Goal: Task Accomplishment & Management: Manage account settings

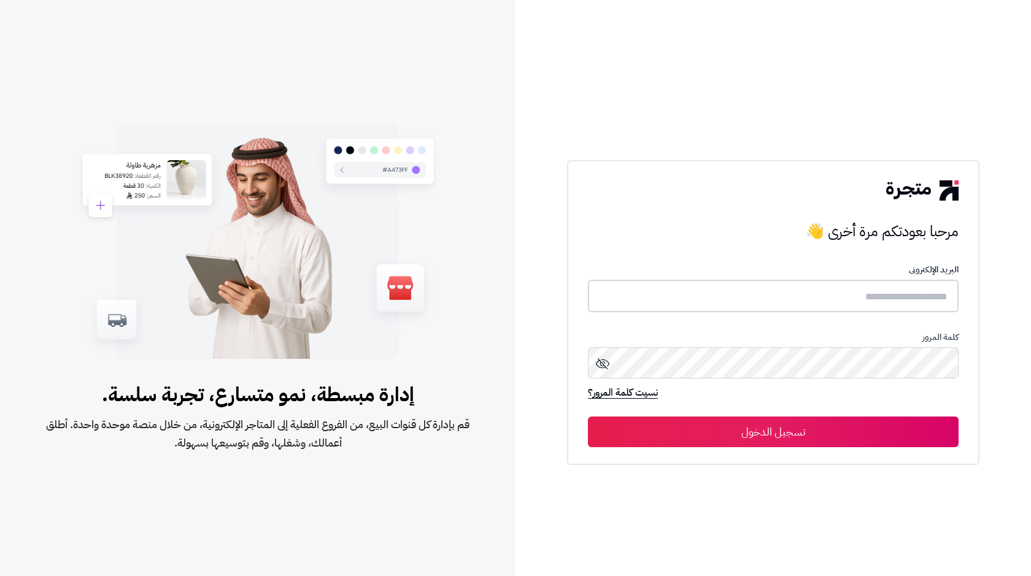
type input "**********"
click at [821, 423] on button "تسجيل الدخول" at bounding box center [773, 431] width 370 height 31
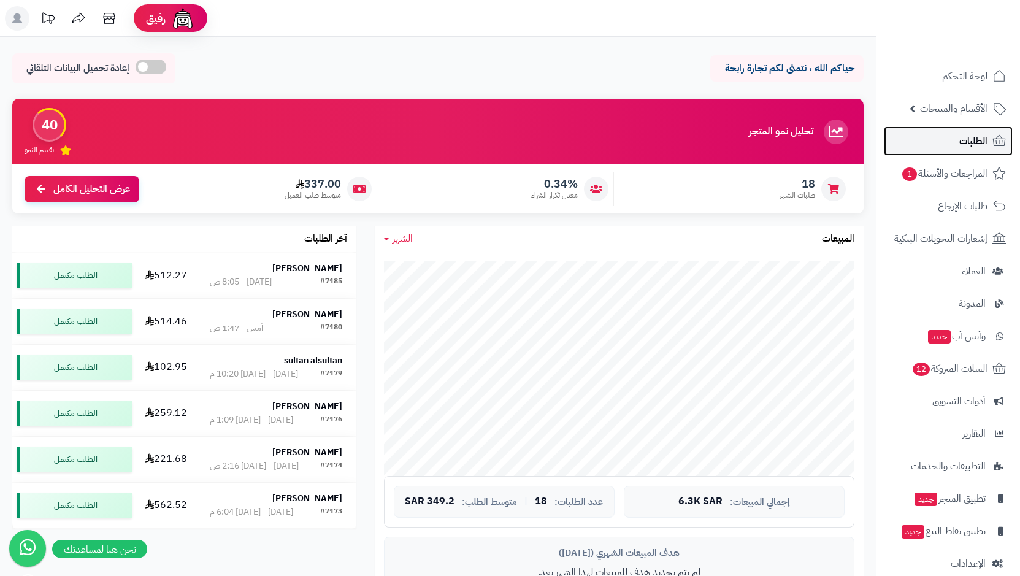
click at [958, 136] on link "الطلبات" at bounding box center [948, 140] width 129 height 29
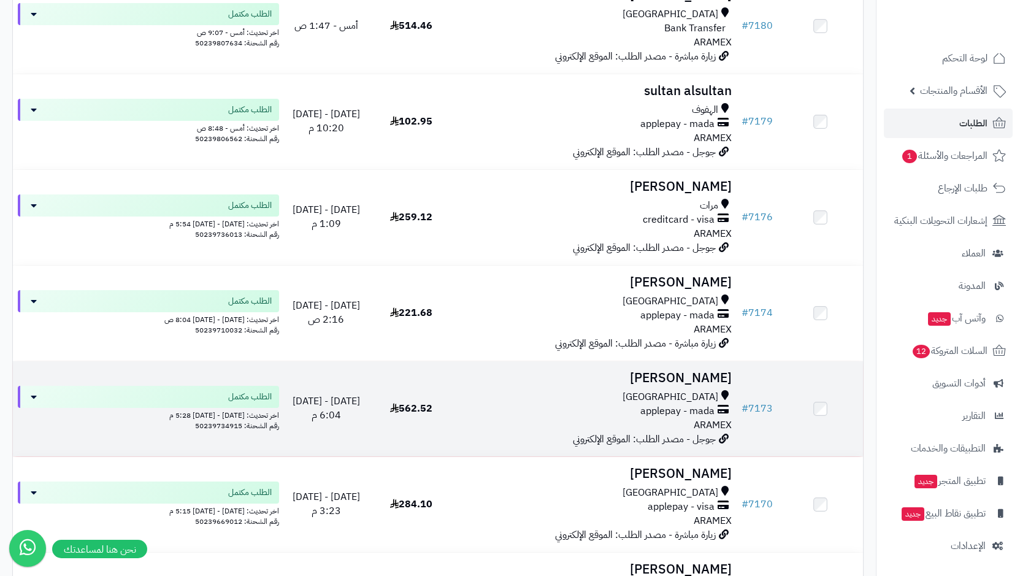
scroll to position [491, 0]
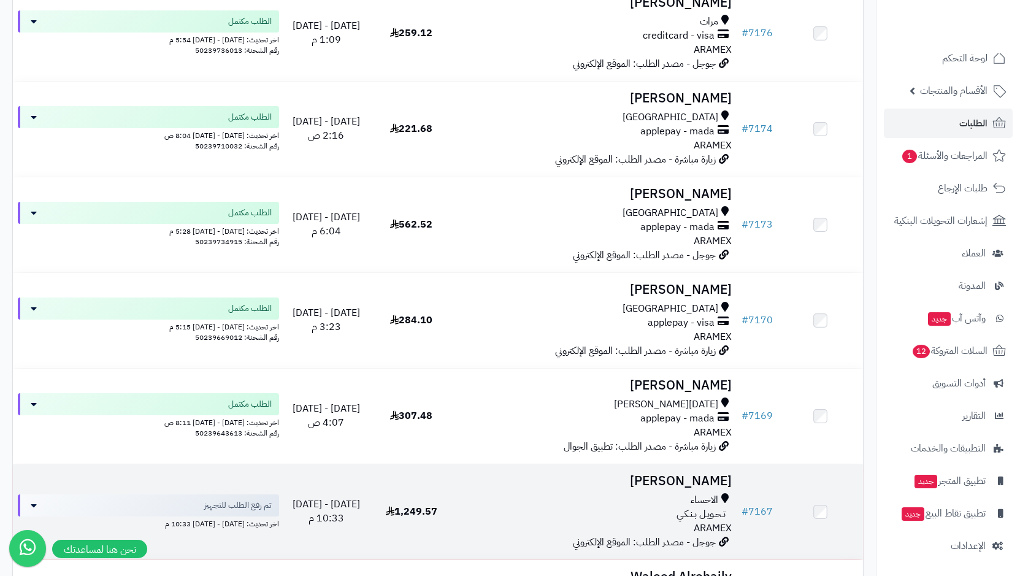
click at [682, 509] on span "تـحـويـل بـنـكـي" at bounding box center [701, 514] width 49 height 14
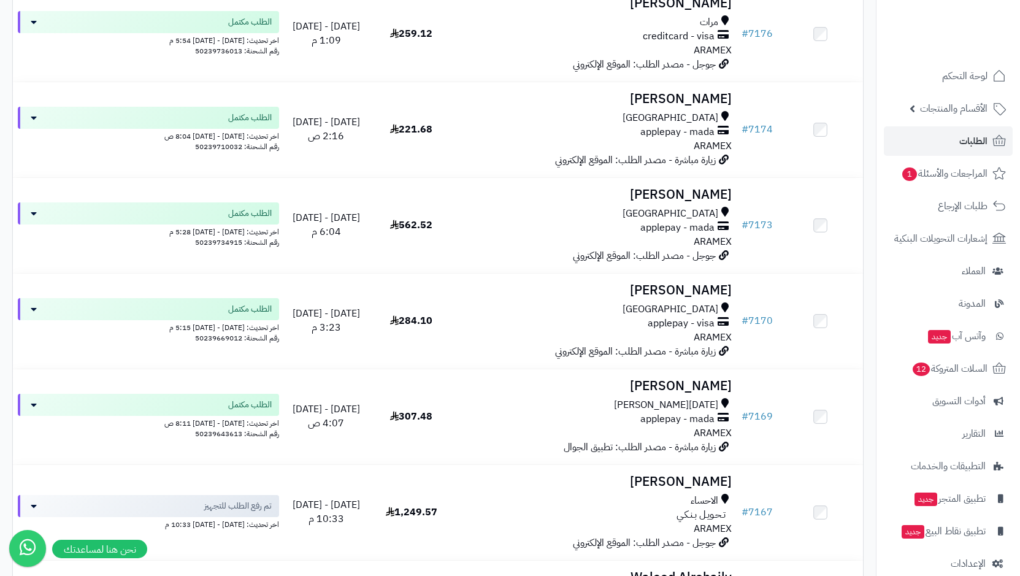
scroll to position [490, 0]
click at [918, 139] on link "الطلبات" at bounding box center [948, 140] width 129 height 29
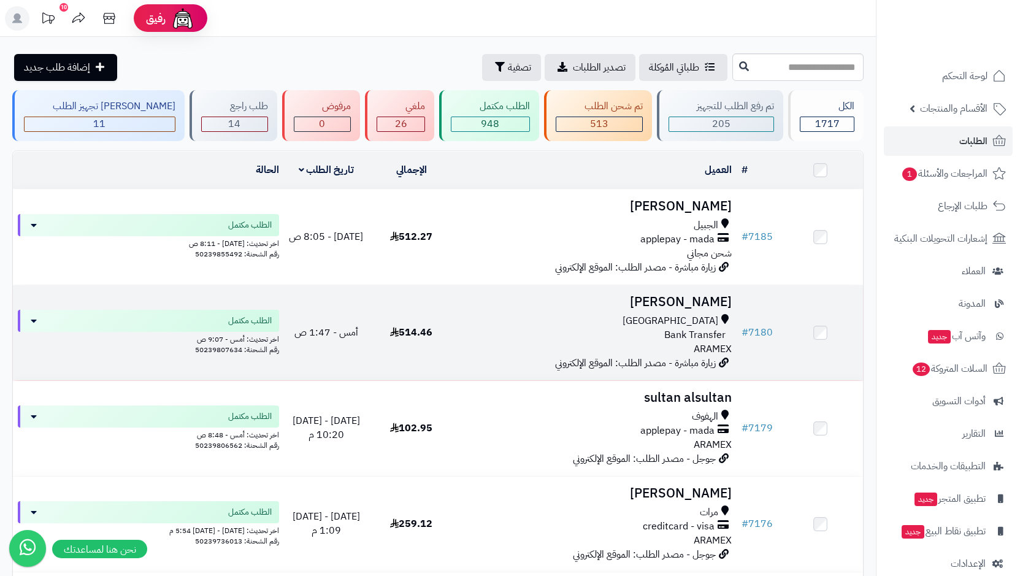
scroll to position [123, 0]
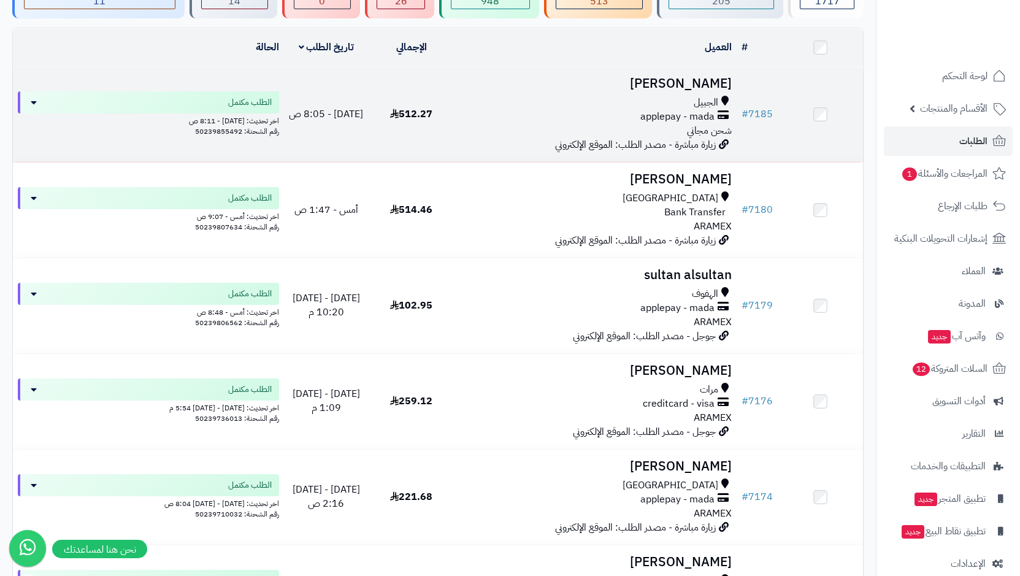
click at [669, 121] on span "applepay - mada" at bounding box center [677, 117] width 74 height 14
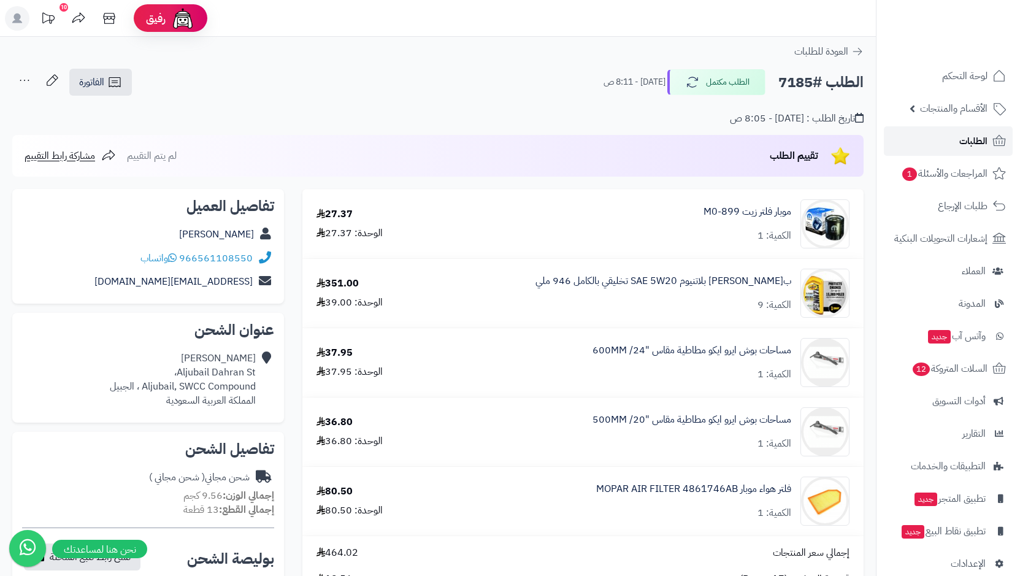
click at [961, 143] on span "الطلبات" at bounding box center [973, 140] width 28 height 17
click at [953, 169] on span "المراجعات والأسئلة 1" at bounding box center [945, 173] width 86 height 17
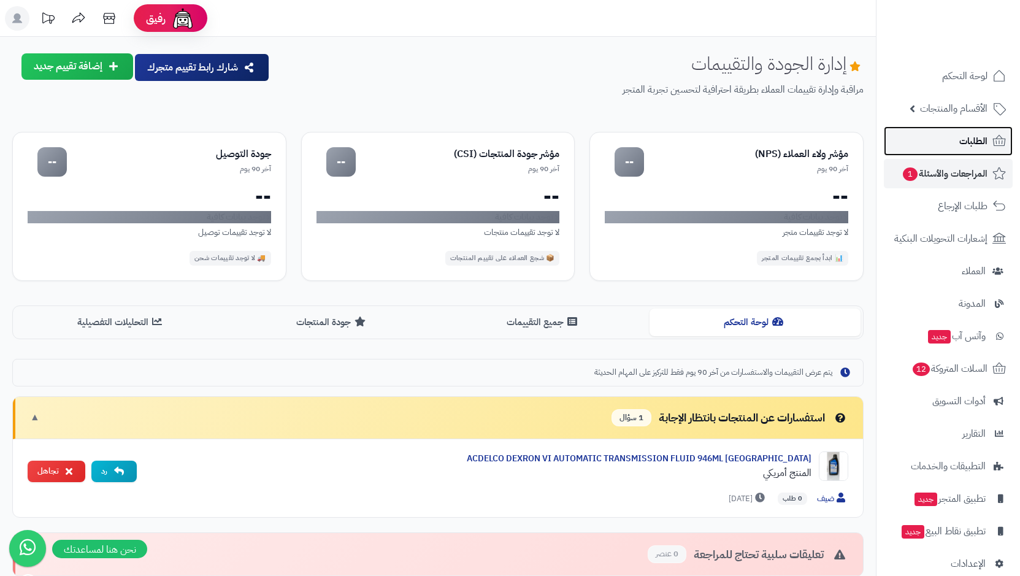
click at [964, 137] on span "الطلبات" at bounding box center [973, 140] width 28 height 17
